Goal: Transaction & Acquisition: Purchase product/service

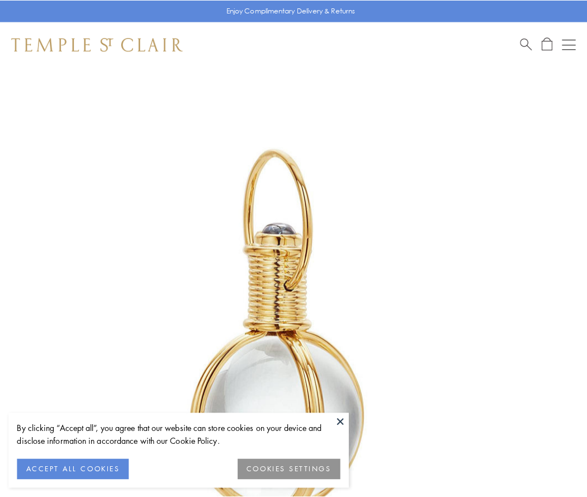
scroll to position [292, 0]
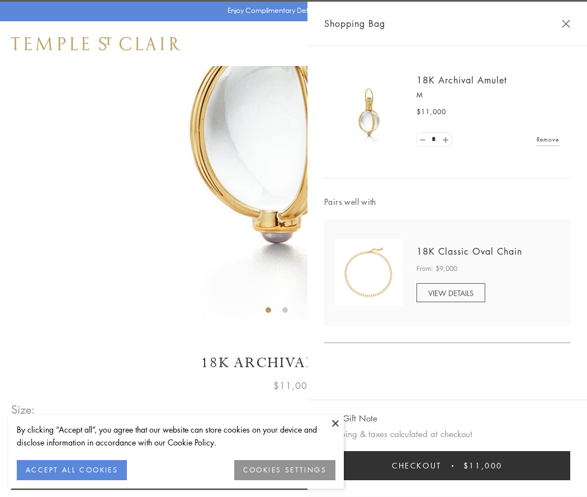
click at [448, 465] on button "Checkout $11,000" at bounding box center [447, 465] width 246 height 29
